Goal: Information Seeking & Learning: Learn about a topic

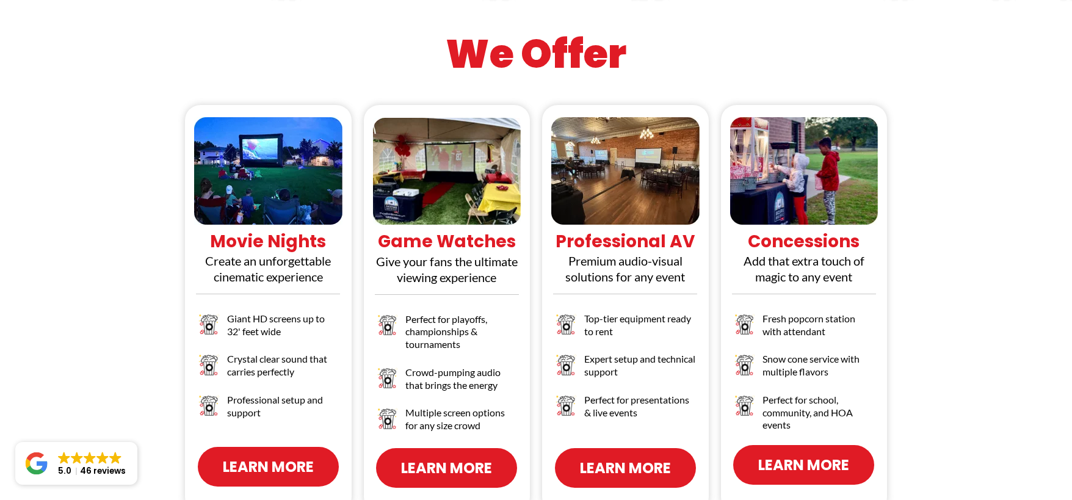
scroll to position [1137, 0]
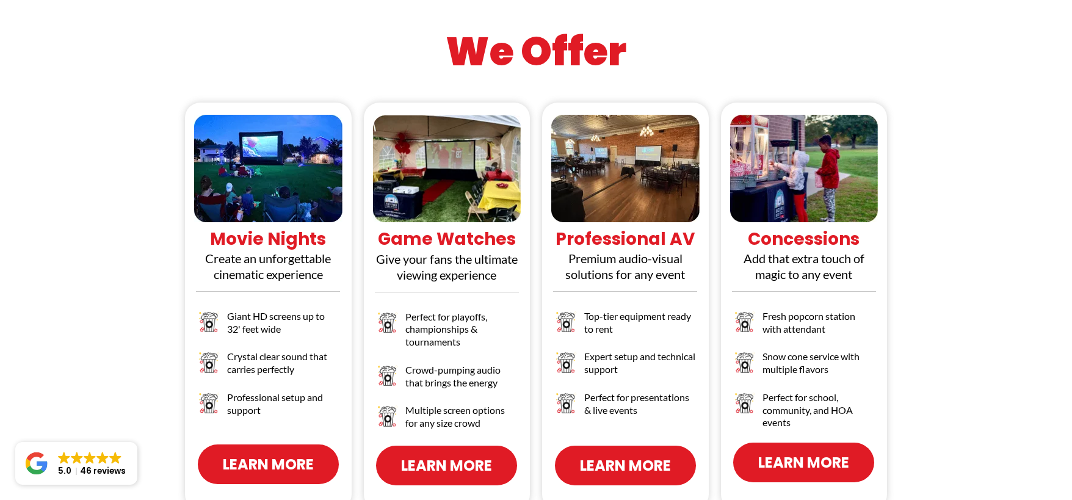
click at [313, 444] on link "Learn More" at bounding box center [268, 464] width 141 height 40
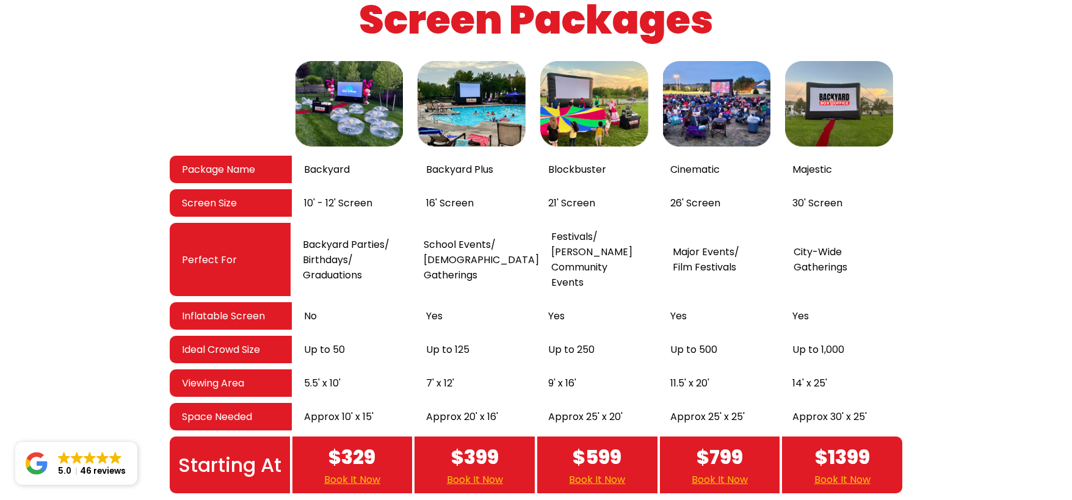
scroll to position [2037, 0]
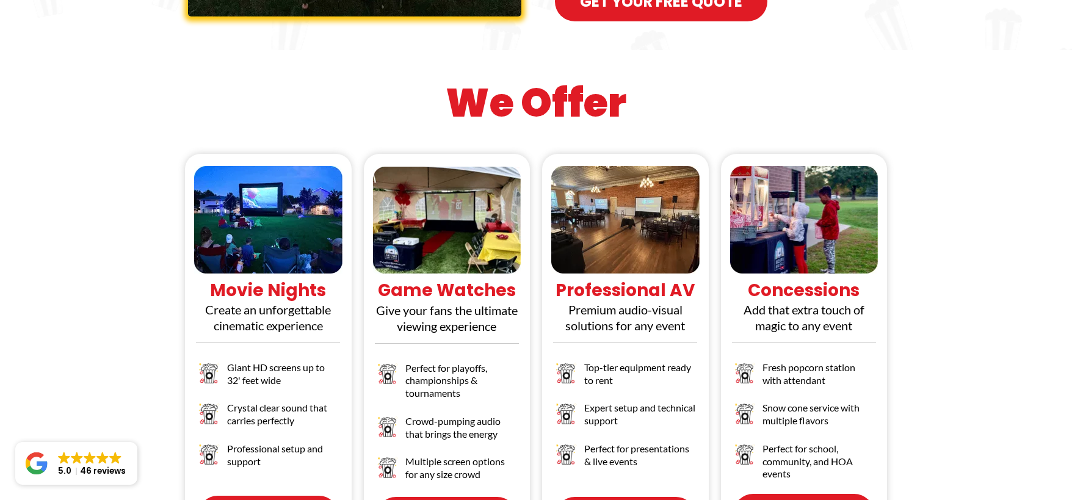
scroll to position [1124, 0]
